Goal: Complete application form: Complete application form

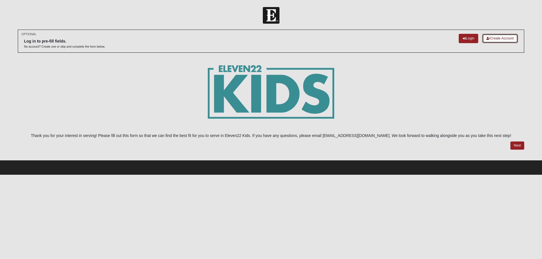
click at [492, 38] on link "Create Account" at bounding box center [500, 38] width 36 height 9
click at [464, 40] on link "Login" at bounding box center [468, 38] width 19 height 9
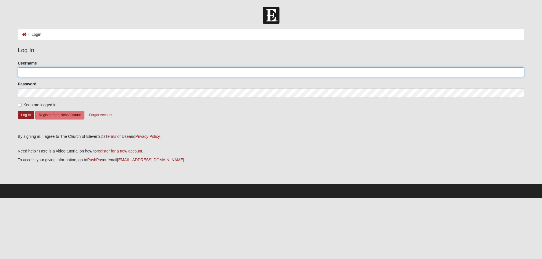
click at [51, 72] on input "Username" at bounding box center [271, 72] width 506 height 10
type input "Danakaacree"
click at [30, 115] on button "Log In" at bounding box center [26, 115] width 16 height 8
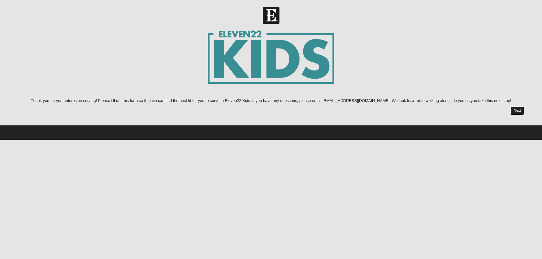
click at [518, 112] on link "Next" at bounding box center [517, 111] width 14 height 8
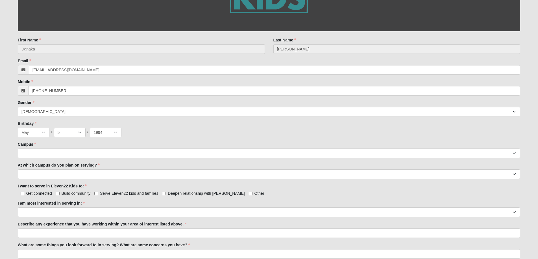
scroll to position [169, 0]
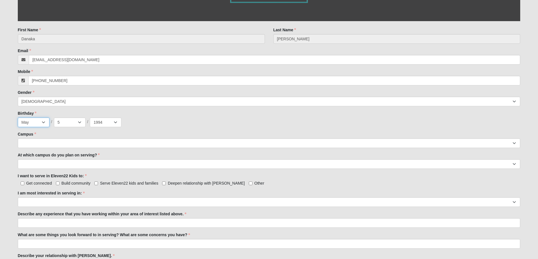
click at [43, 126] on select "Jan Feb Mar Apr May Jun Jul Aug Sep Oct Nov Dec" at bounding box center [34, 123] width 32 height 10
click at [18, 118] on select "Jan Feb Mar Apr May Jun Jul Aug Sep Oct Nov Dec" at bounding box center [34, 123] width 32 height 10
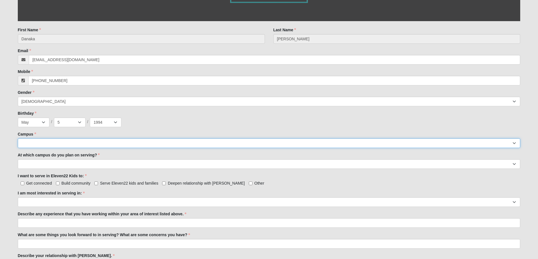
click at [31, 143] on select "Arlington Baymeadows Eleven22 Online Fleming Island Jesup Mandarin North Jax Or…" at bounding box center [269, 144] width 502 height 10
select select "12"
click at [18, 139] on select "Arlington Baymeadows Eleven22 Online Fleming Island Jesup Mandarin North Jax Or…" at bounding box center [269, 144] width 502 height 10
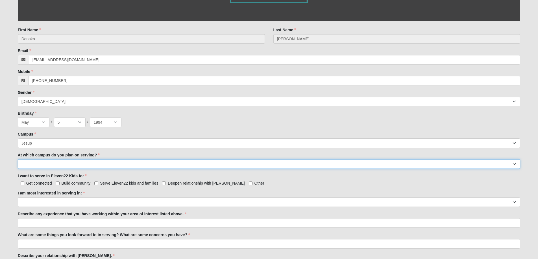
click at [40, 163] on select "Arlington Baymeadows Fleming Island Jesup Mandarin North Jax Orange Park Palatk…" at bounding box center [269, 164] width 502 height 10
select select "Jesup"
click at [18, 159] on select "Arlington Baymeadows Fleming Island Jesup Mandarin North Jax Orange Park Palatk…" at bounding box center [269, 164] width 502 height 10
click at [95, 185] on input "Serve Eleven22 kids and families" at bounding box center [96, 184] width 4 height 4
checkbox input "true"
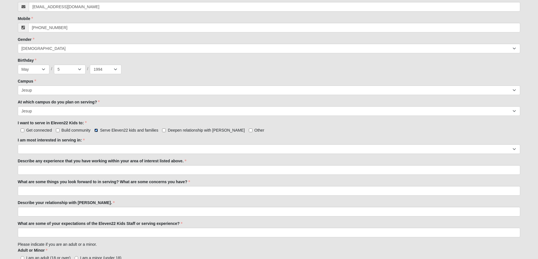
scroll to position [226, 0]
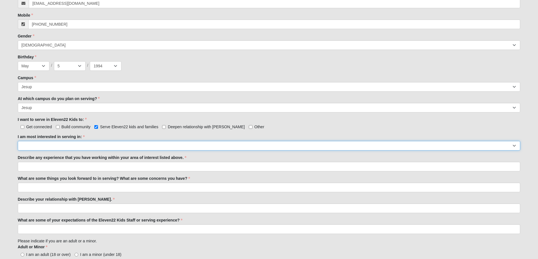
click at [80, 147] on select "Registration Tour Guide Preschool Disciple Group Leader Elementary Disciple Gro…" at bounding box center [269, 146] width 502 height 10
select select "Classroom Buddy"
click at [18, 141] on select "Registration Tour Guide Preschool Disciple Group Leader Elementary Disciple Gro…" at bounding box center [269, 146] width 502 height 10
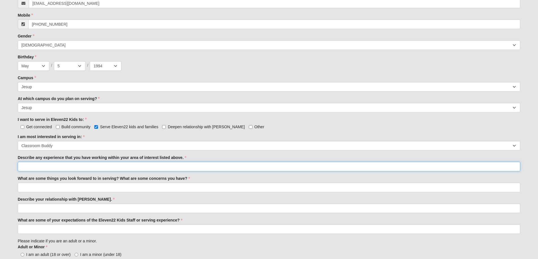
click at [62, 166] on input "Describe any experience that you have working within your area of interest list…" at bounding box center [269, 167] width 502 height 10
type input "have lots of experience with kids as well as my own."
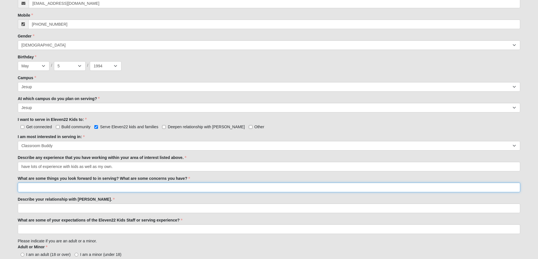
click at [31, 188] on input "What are some things you look forward to in serving? What are some concerns you…" at bounding box center [269, 188] width 502 height 10
type input "I want to get my foot in the door serving in the church and I think this is a g…"
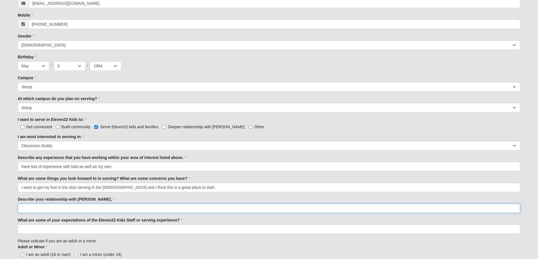
click at [26, 207] on input "Describe your relationship with Jesus." at bounding box center [269, 209] width 502 height 10
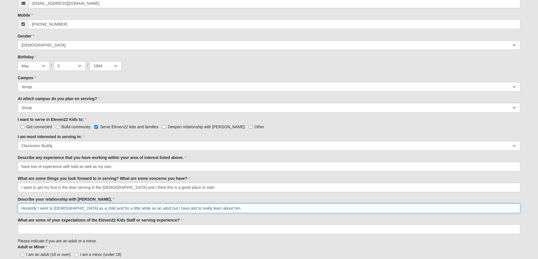
click at [161, 208] on input "Honestly I went to church as a child and for a little while as an adult but I h…" at bounding box center [269, 209] width 502 height 10
type input "Honestly I went to church as a child and for a little while as an adult but I h…"
click at [212, 209] on input "Honestly I went to church as a child and for a little while as an adult but I h…" at bounding box center [269, 209] width 502 height 10
drag, startPoint x: 216, startPoint y: 210, endPoint x: 21, endPoint y: 217, distance: 195.1
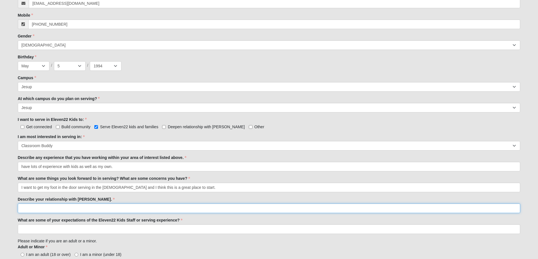
click at [67, 209] on input "Describe your relationship with Jesus." at bounding box center [269, 209] width 502 height 10
click at [45, 209] on input "My" at bounding box center [269, 209] width 502 height 10
type input "M"
paste input "My relationship with Jesus has been part of my life since I was a child. I grew…"
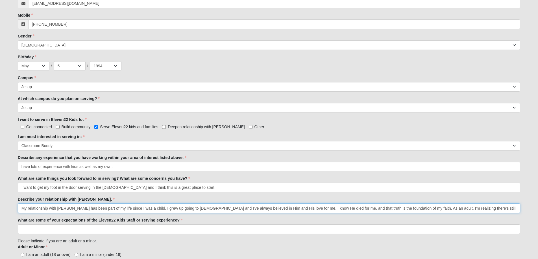
scroll to position [0, 253]
click at [24, 209] on input "My relationship with Jesus has been part of my life since I was a child. I grew…" at bounding box center [269, 209] width 502 height 10
click at [142, 209] on input "My relationship with Jesus has been part of my life since I was a child. I grew…" at bounding box center [269, 209] width 502 height 10
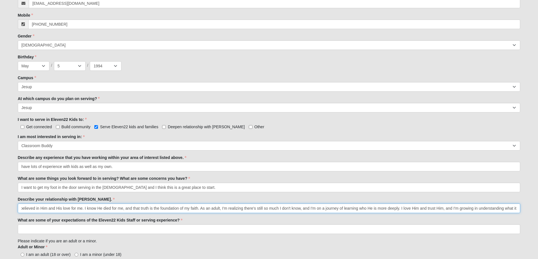
click at [517, 209] on input "My relationship with Jesus has been part of my life since I was a child. I grew…" at bounding box center [269, 209] width 502 height 10
click at [516, 210] on input "My relationship with Jesus has been part of my life since I was a child. I grew…" at bounding box center [269, 209] width 502 height 10
click at [506, 209] on input "My relationship with Jesus has been part of my life since I was a child. I grew…" at bounding box center [269, 209] width 502 height 10
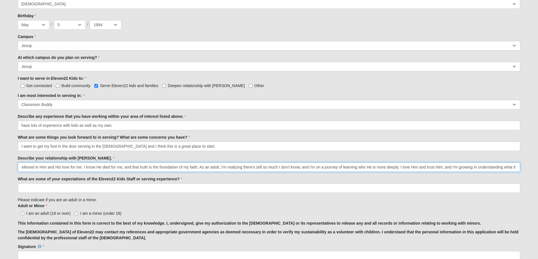
scroll to position [282, 0]
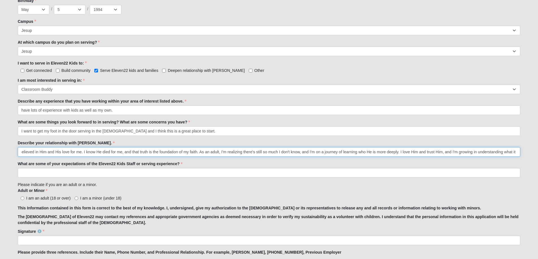
type input "My relationship with Jesus has been part of my life since I was a child. I grew…"
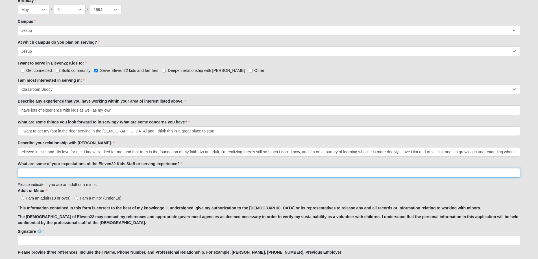
click at [41, 173] on input "What are some of your expectations of the Eleven22 Kids Staff or serving experi…" at bounding box center [269, 173] width 502 height 10
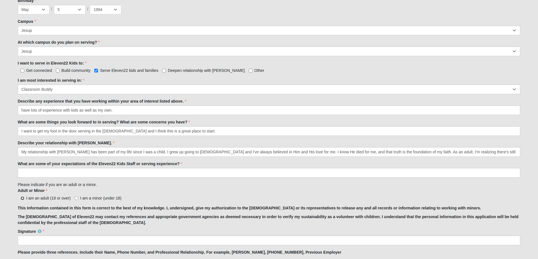
click at [23, 198] on input "I am an adult (18 or over)" at bounding box center [23, 199] width 4 height 4
radio input "true"
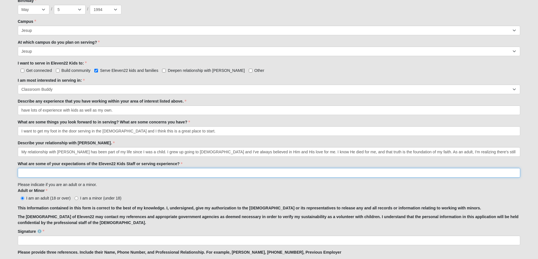
click at [36, 174] on input "What are some of your expectations of the Eleven22 Kids Staff or serving experi…" at bounding box center [269, 173] width 502 height 10
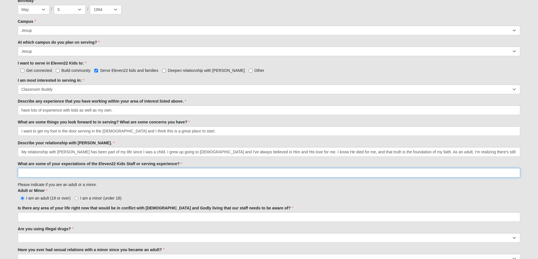
click at [36, 172] on input "What are some of your expectations of the Eleven22 Kids Staff or serving experi…" at bounding box center [269, 173] width 502 height 10
type input "t"
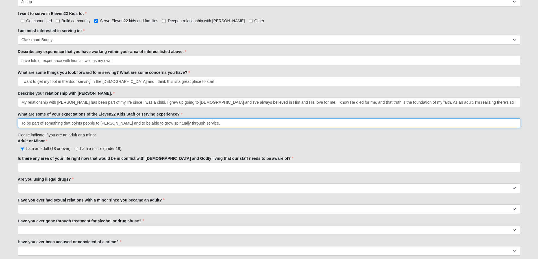
scroll to position [367, 0]
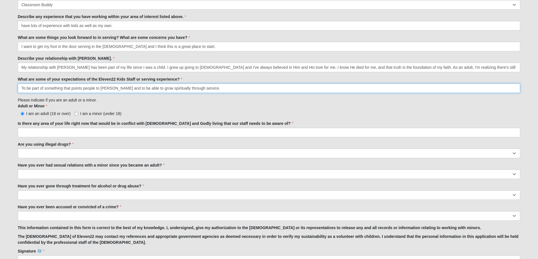
type input "To be part of something that points people to Jesus and to be able to grow spir…"
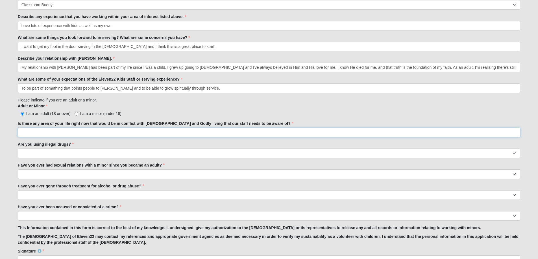
click at [65, 131] on input "Is there any area of your life right now that would be in conflict with biblica…" at bounding box center [269, 133] width 502 height 10
type input "no"
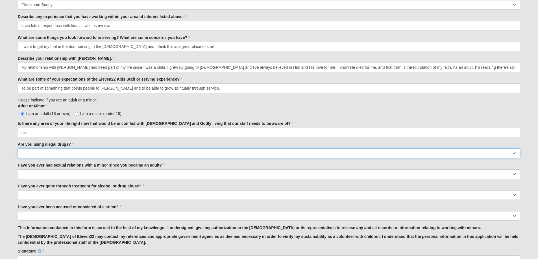
click at [60, 155] on select "Yes No" at bounding box center [269, 154] width 502 height 10
select select "No"
click at [18, 149] on select "Yes No" at bounding box center [269, 154] width 502 height 10
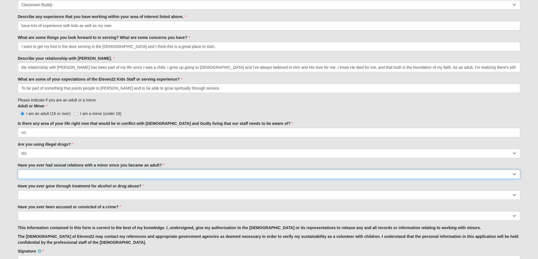
click at [36, 174] on select "Yes No" at bounding box center [269, 175] width 502 height 10
select select "No"
click at [18, 170] on select "Yes No" at bounding box center [269, 175] width 502 height 10
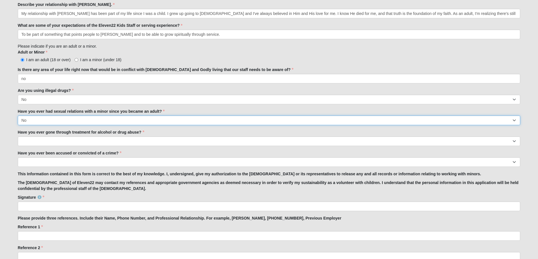
scroll to position [423, 0]
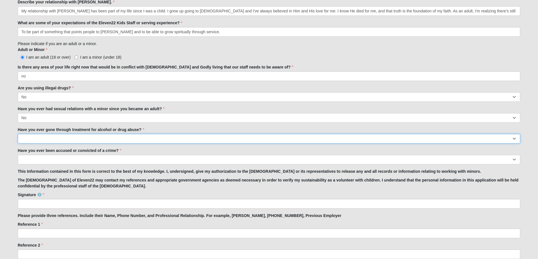
click at [36, 137] on select "Yes No" at bounding box center [269, 139] width 502 height 10
select select "No"
click at [18, 134] on select "Yes No" at bounding box center [269, 139] width 502 height 10
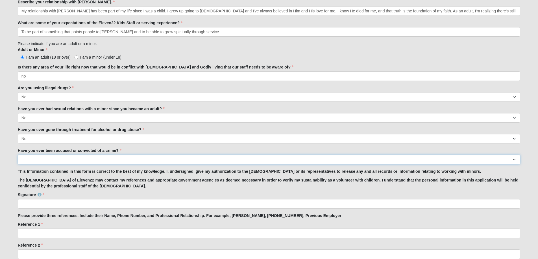
click at [33, 160] on select "Yes No" at bounding box center [269, 160] width 502 height 10
select select "No"
click at [18, 155] on select "Yes No" at bounding box center [269, 160] width 502 height 10
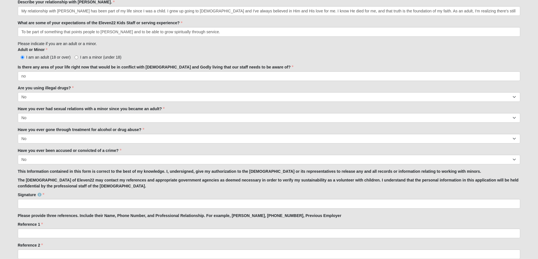
scroll to position [463, 0]
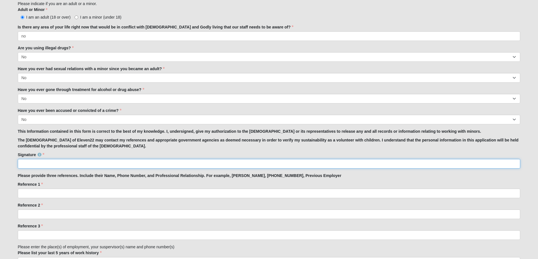
click at [28, 164] on input "Signature" at bounding box center [269, 164] width 502 height 10
type input "Danaka Jean Acree"
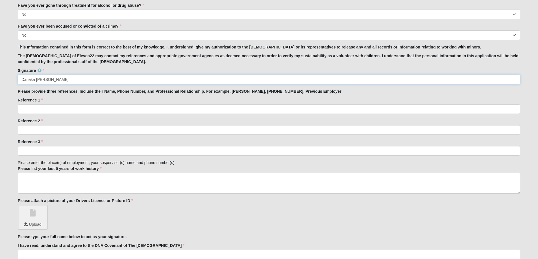
scroll to position [548, 0]
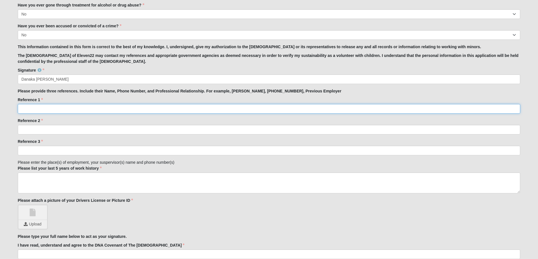
click at [33, 108] on input "Reference 1" at bounding box center [269, 109] width 502 height 10
type input "Cassi Cooper 5035100267 friend"
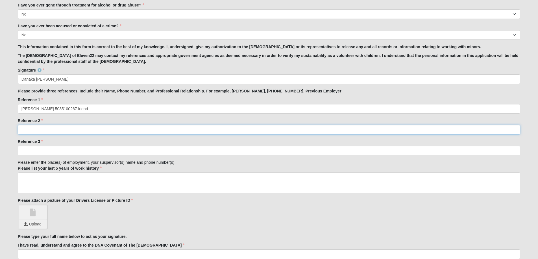
click at [39, 130] on input "Reference 2" at bounding box center [269, 130] width 502 height 10
type input "t"
type input "Tara Duncan 9122028384 Employer"
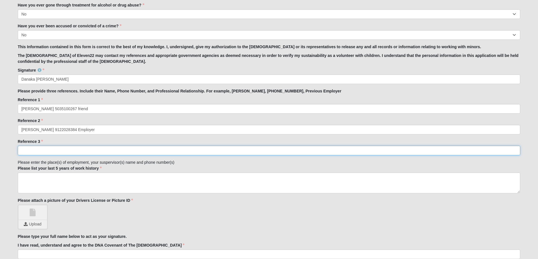
click at [41, 152] on input "Reference 3" at bounding box center [269, 151] width 502 height 10
type input "Crystal Young 6783135978"
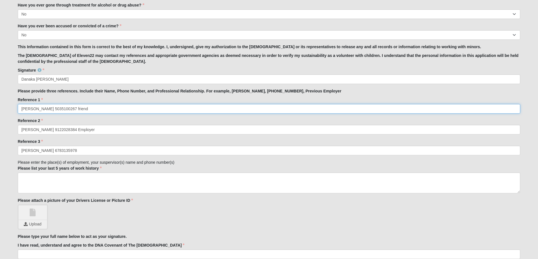
click at [79, 109] on input "Cassi Cooper 5035100267 friend" at bounding box center [269, 109] width 502 height 10
type input "Cassi Cooper 5035100267 friend, have watched her children"
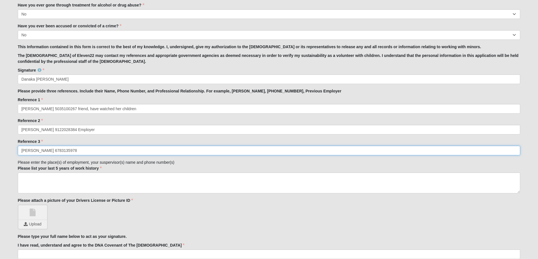
click at [86, 151] on input "Crystal Young 6783135978" at bounding box center [269, 151] width 502 height 10
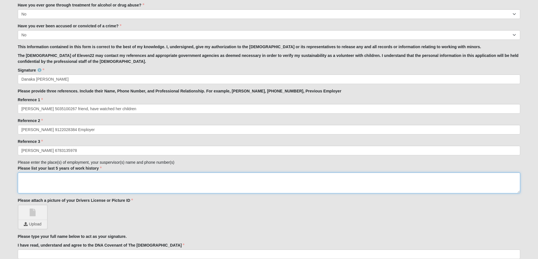
click at [73, 180] on textarea "Please list your last 5 years of work history" at bounding box center [269, 183] width 502 height 21
type textarea "h"
click at [59, 178] on textarea "Harris Ace Hardware 9124273767" at bounding box center [269, 183] width 502 height 21
click at [85, 183] on textarea "Harris Ace Hardware 10 years manager Chris Douglas store # 9124273767" at bounding box center [269, 183] width 502 height 21
click at [93, 183] on textarea "Harris Ace Hardware 10 years manager Chris Douglas store # 912 4273767" at bounding box center [269, 183] width 502 height 21
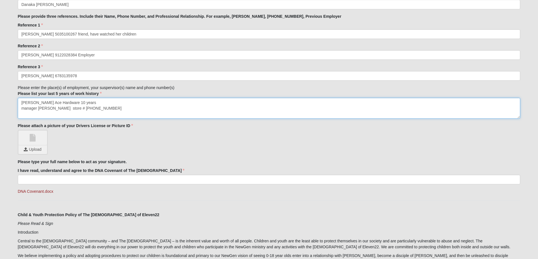
scroll to position [633, 0]
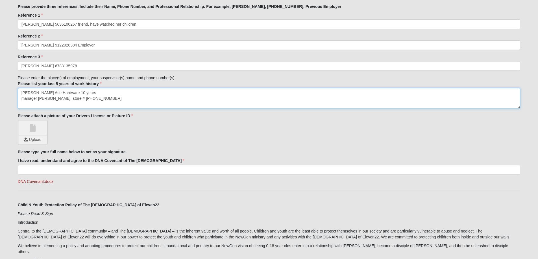
type textarea "Harris Ace Hardware 10 years manager Chris Douglas store # 912 427 3767"
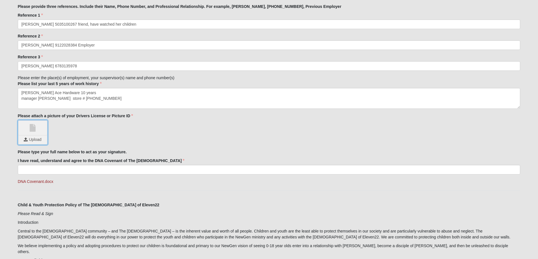
click at [32, 141] on input "file" at bounding box center [33, 140] width 28 height 8
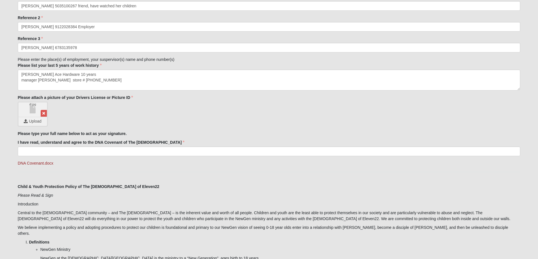
scroll to position [661, 0]
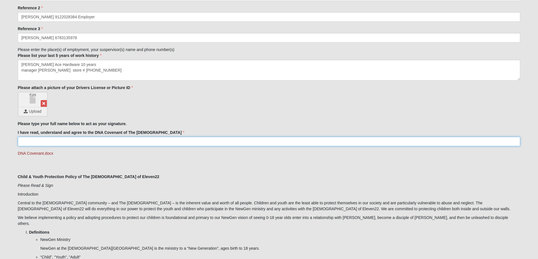
click at [50, 142] on input "I have read, understand and agree to the DNA Covenant of The Church of Eleven22" at bounding box center [269, 142] width 502 height 10
type input "Danaka Jean Acree"
type input "GA"
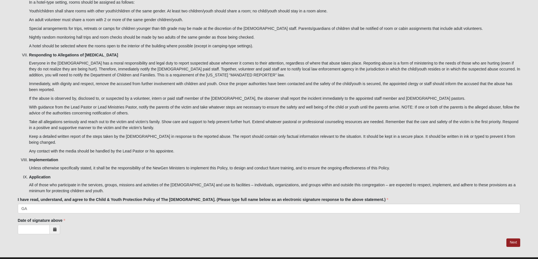
scroll to position [1671, 0]
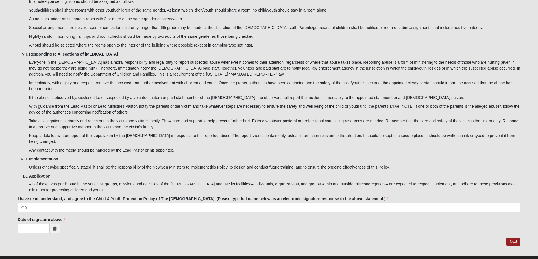
click at [52, 224] on span at bounding box center [55, 229] width 10 height 10
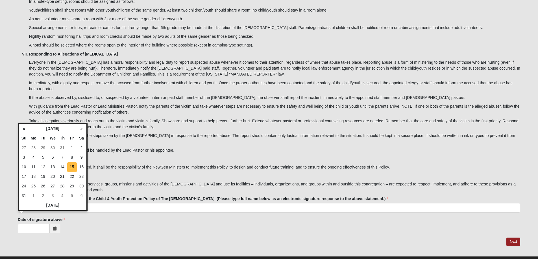
click at [73, 169] on td "15" at bounding box center [72, 168] width 10 height 10
type input "08/15/2025"
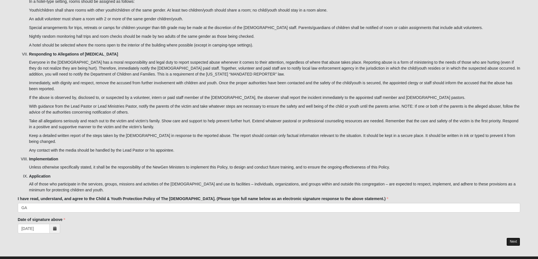
click at [511, 238] on link "Next" at bounding box center [513, 242] width 14 height 8
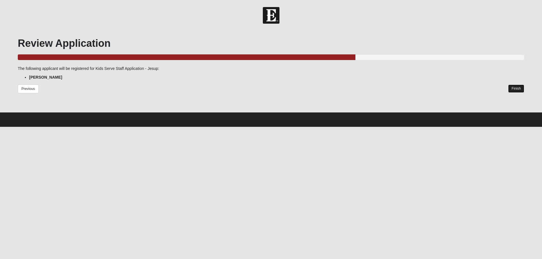
click at [516, 91] on link "Finish" at bounding box center [516, 89] width 16 height 8
